Goal: Task Accomplishment & Management: Manage account settings

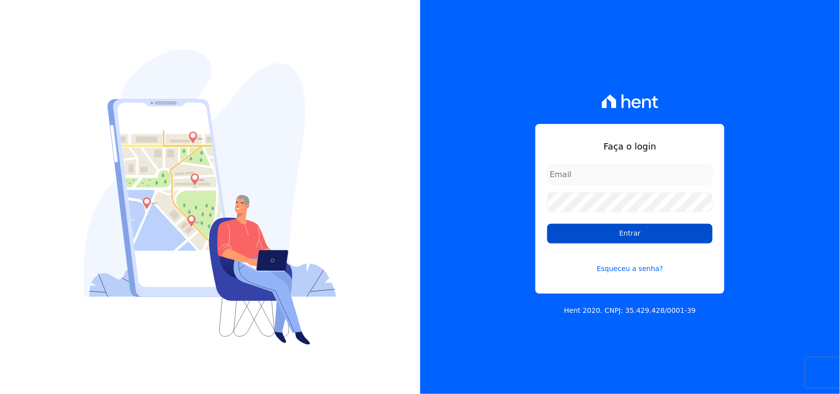
type input "renato.rodrigues@viasul.com"
click at [585, 231] on input "Entrar" at bounding box center [629, 234] width 165 height 20
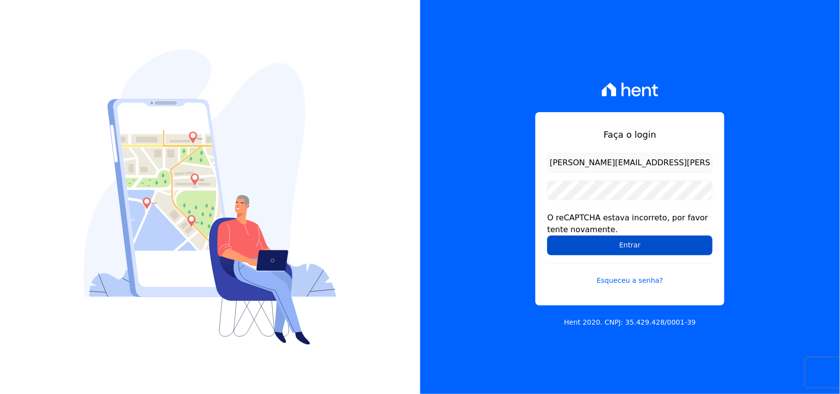
click at [646, 248] on input "Entrar" at bounding box center [629, 246] width 165 height 20
